Goal: Information Seeking & Learning: Learn about a topic

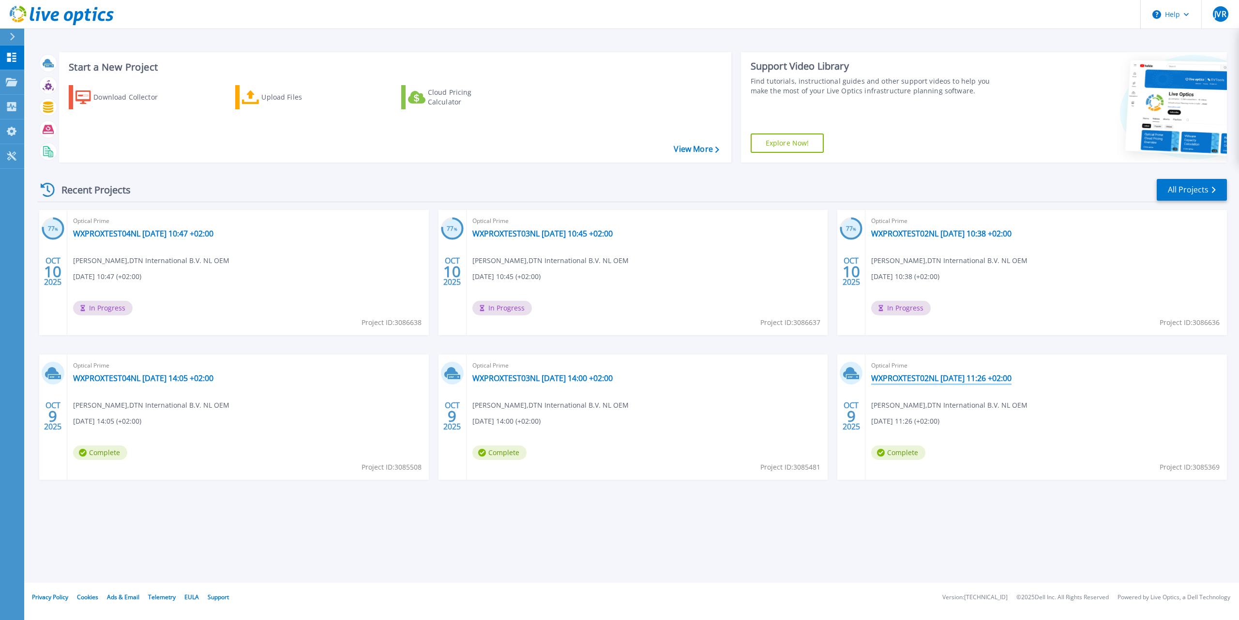
click at [923, 378] on link "WXPROXTEST02NL [DATE] 11:26 +02:00" at bounding box center [941, 379] width 140 height 10
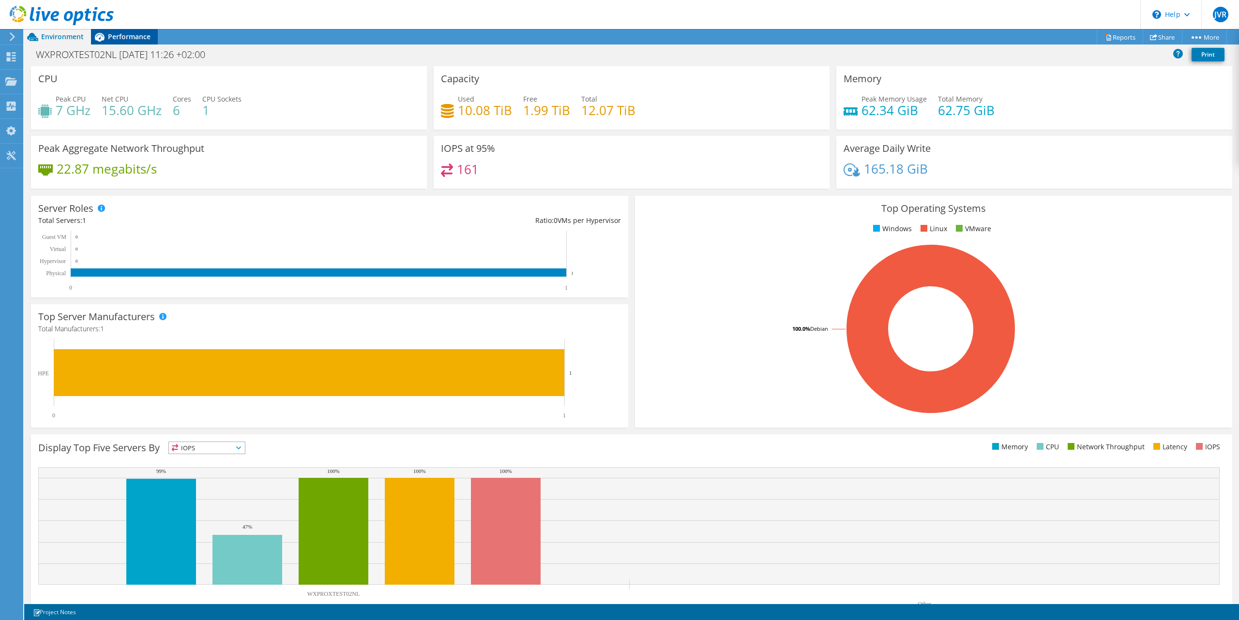
click at [128, 41] on span "Performance" at bounding box center [129, 36] width 43 height 9
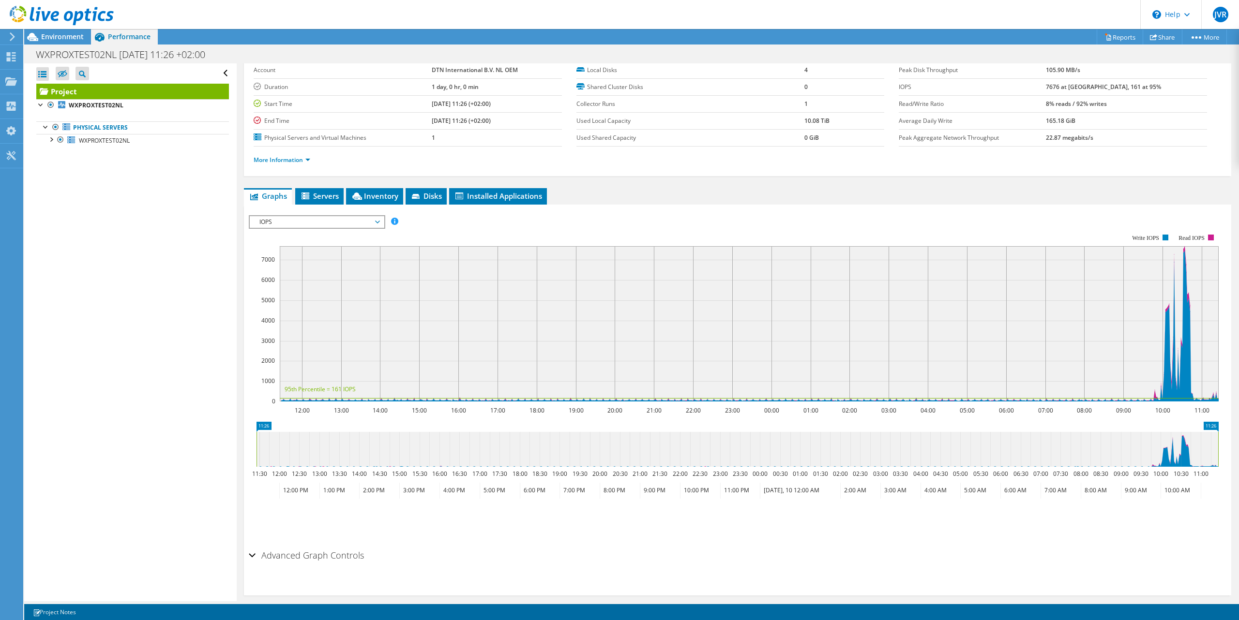
scroll to position [58, 0]
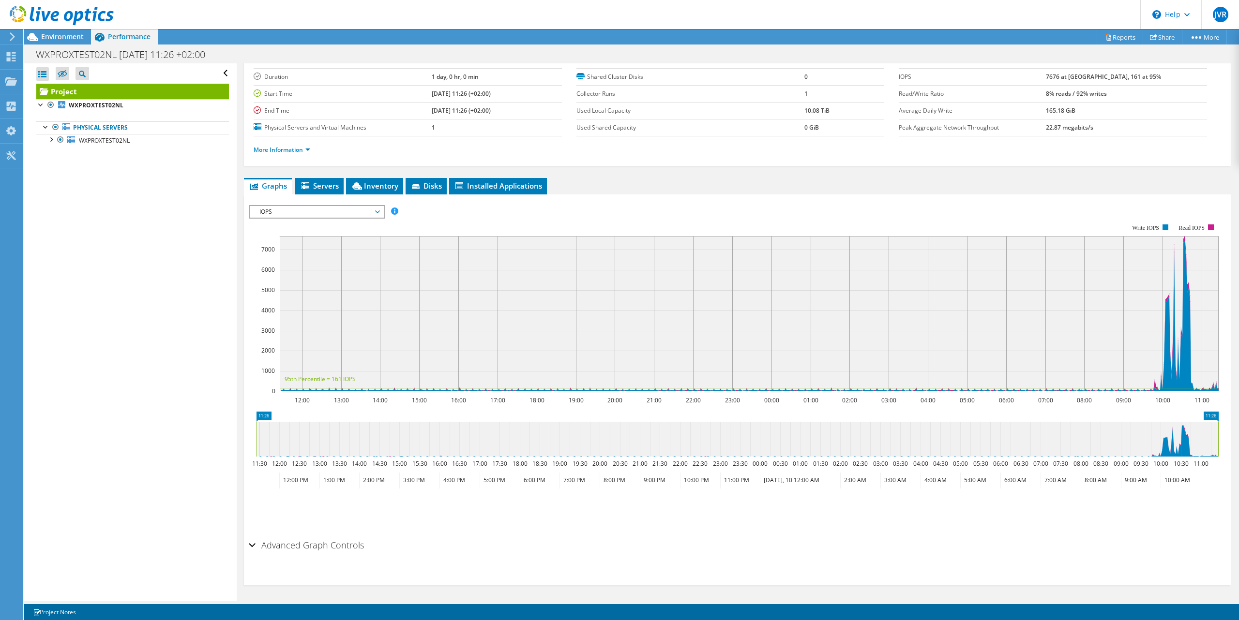
click at [267, 546] on h2 "Advanced Graph Controls" at bounding box center [306, 545] width 115 height 19
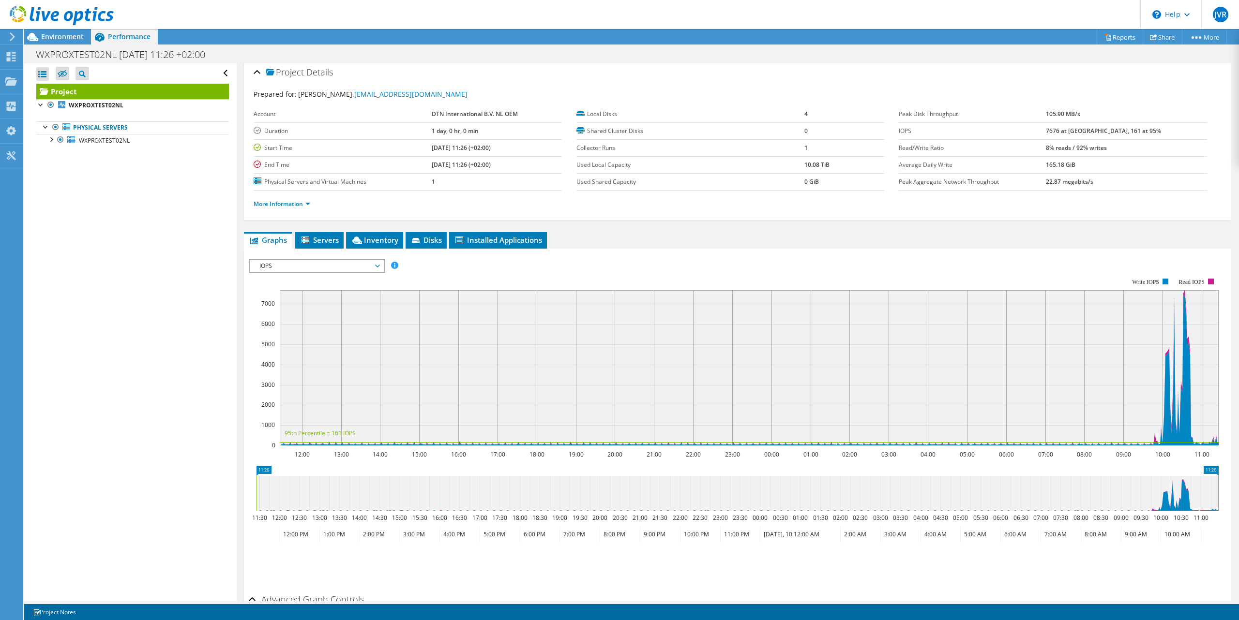
scroll to position [0, 0]
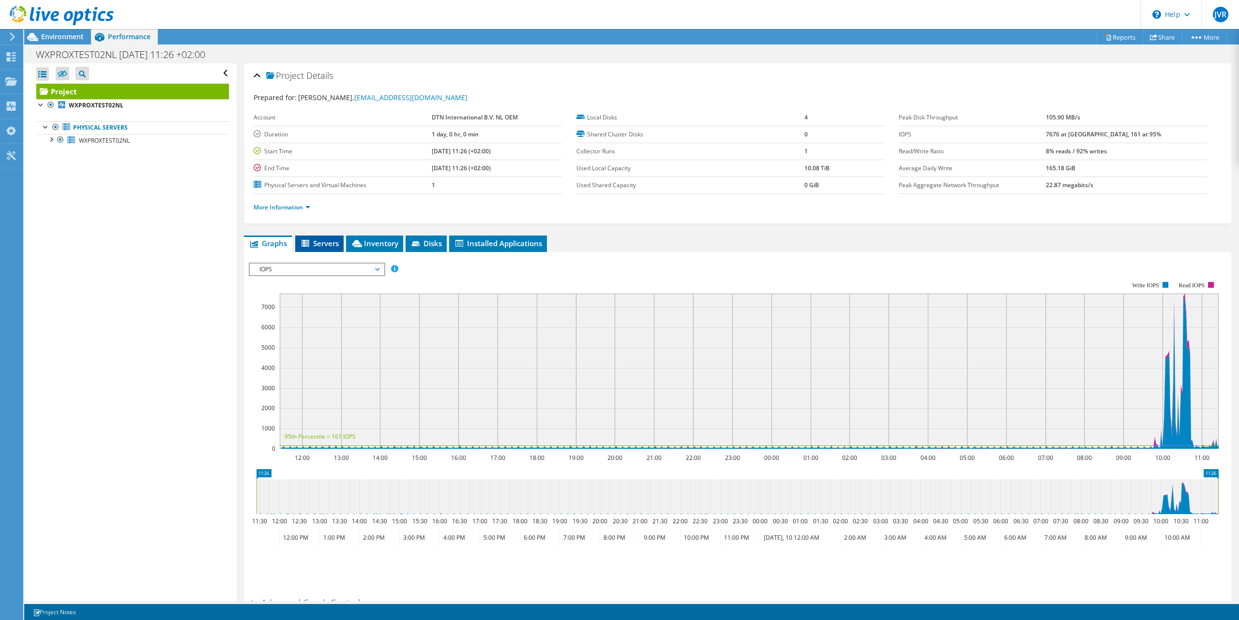
click at [334, 245] on span "Servers" at bounding box center [319, 244] width 39 height 10
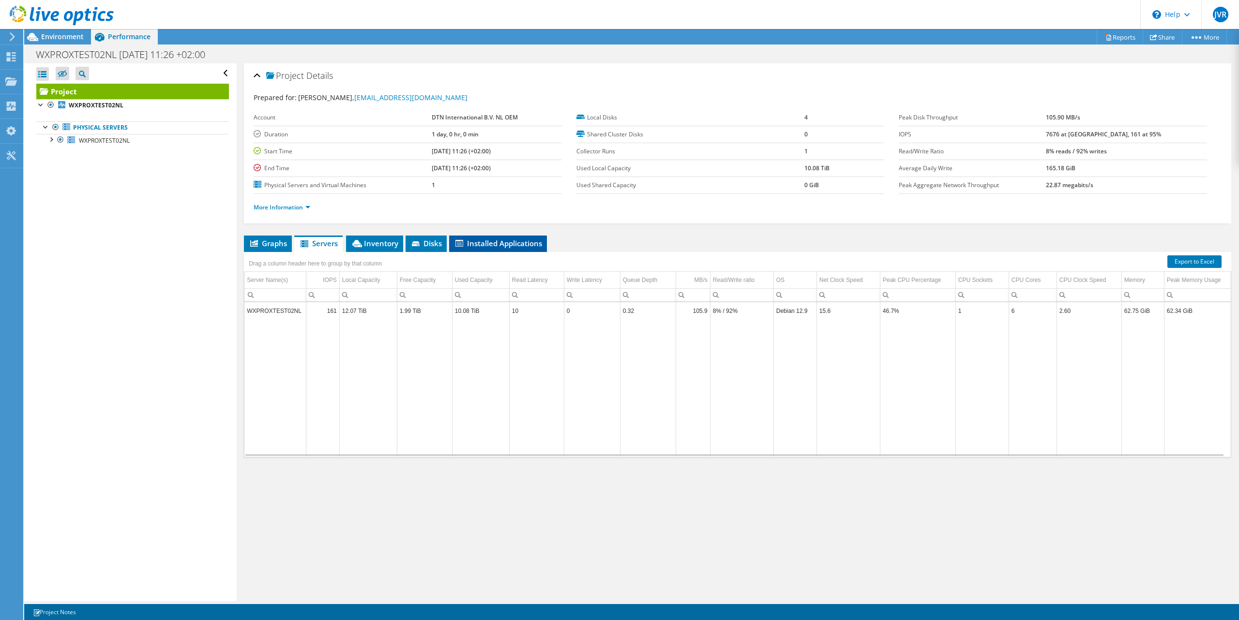
click at [496, 239] on span "Installed Applications" at bounding box center [498, 244] width 88 height 10
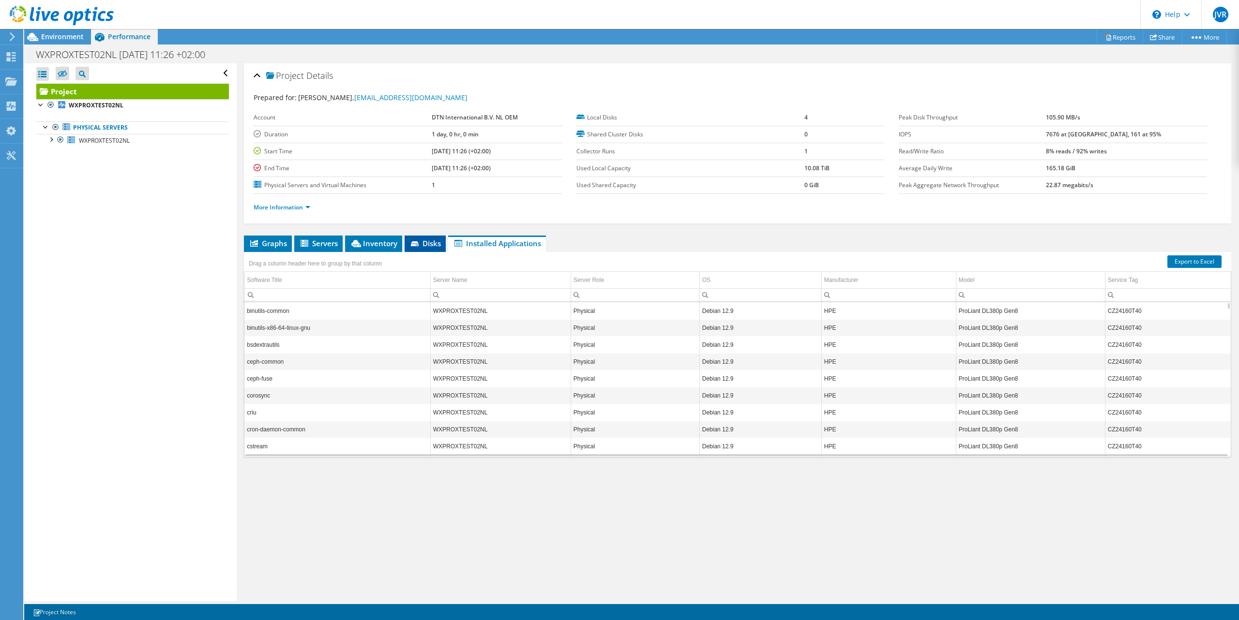
click at [430, 240] on span "Disks" at bounding box center [424, 244] width 31 height 10
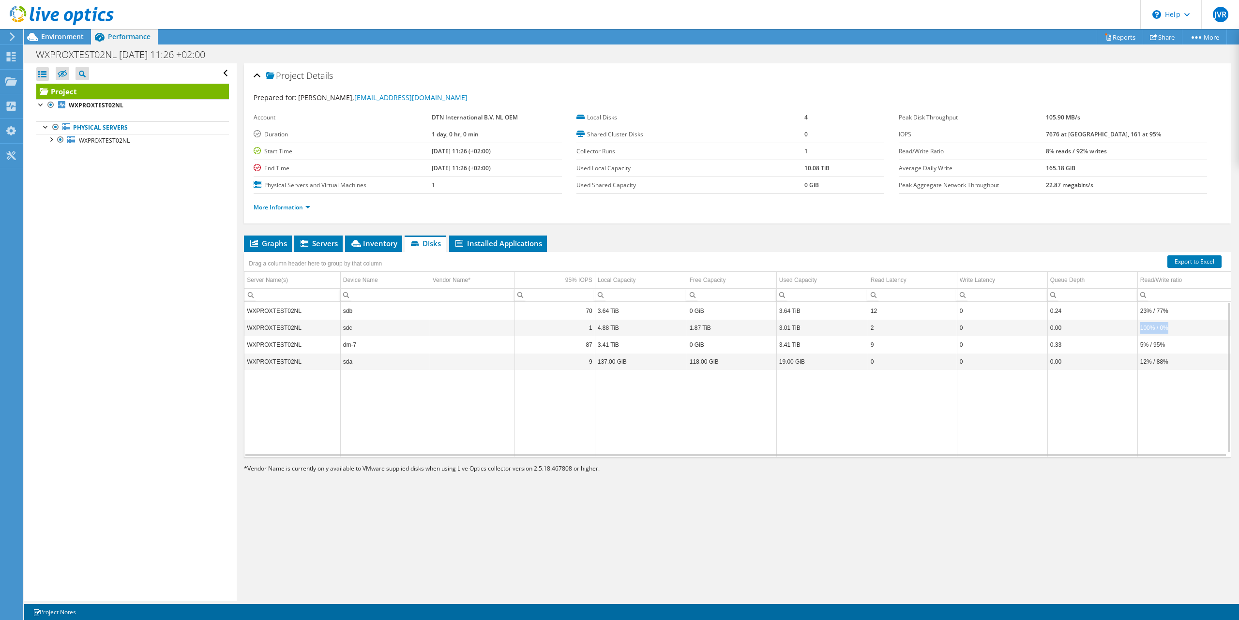
drag, startPoint x: 1182, startPoint y: 325, endPoint x: 1137, endPoint y: 333, distance: 45.7
click at [1137, 333] on tr "WXPROXTEST02NL sdc 1 4.88 TiB 1.87 TiB 3.01 TiB 2 0 0.00 100% / 0%" at bounding box center [739, 327] width 990 height 17
